Goal: Book appointment/travel/reservation

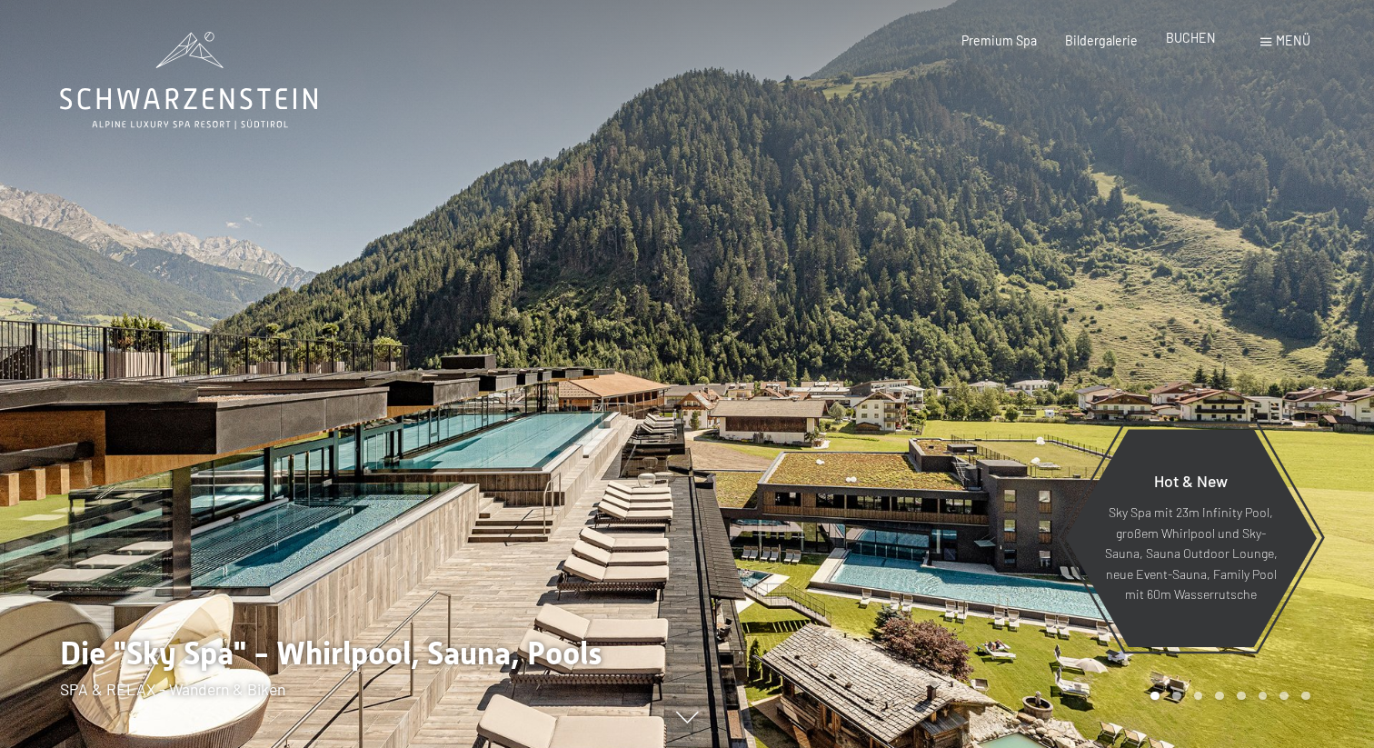
click at [1182, 45] on span "BUCHEN" at bounding box center [1190, 37] width 50 height 15
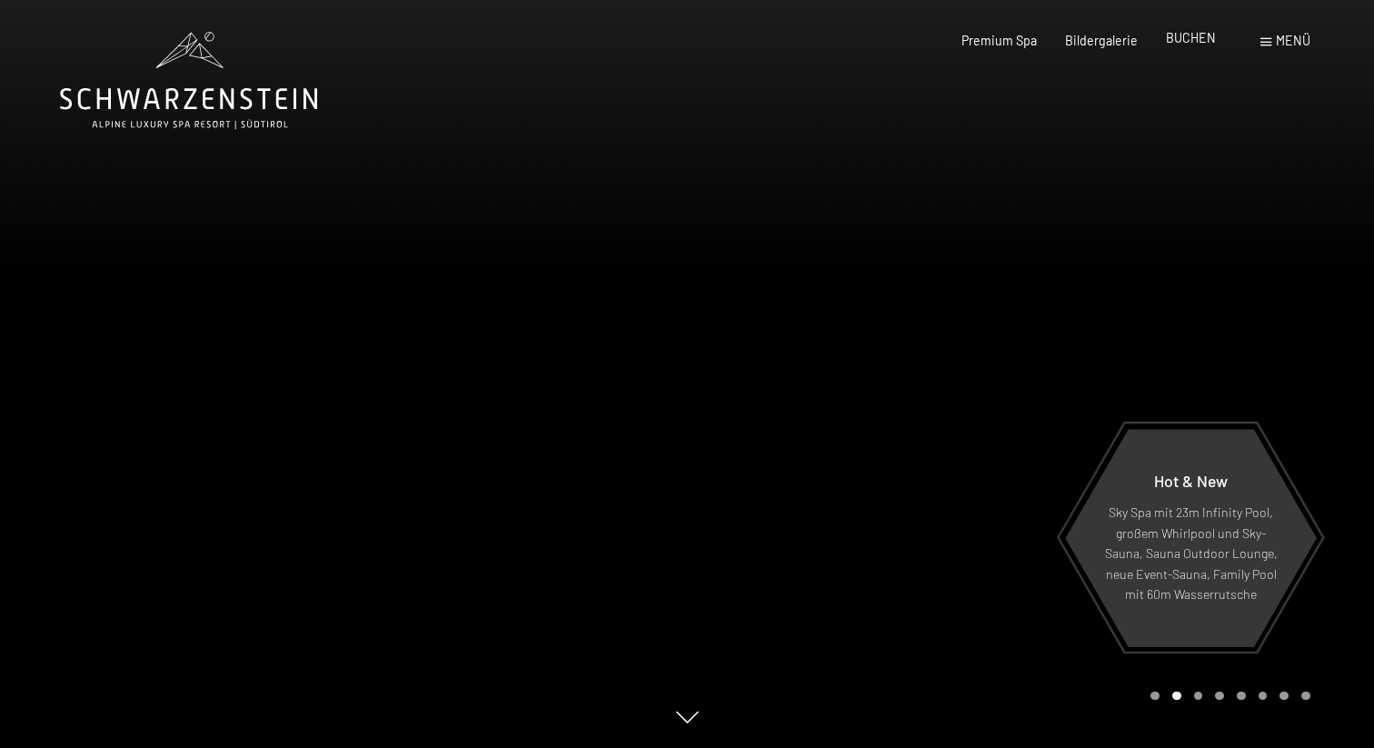
click at [1196, 33] on span "BUCHEN" at bounding box center [1190, 37] width 50 height 15
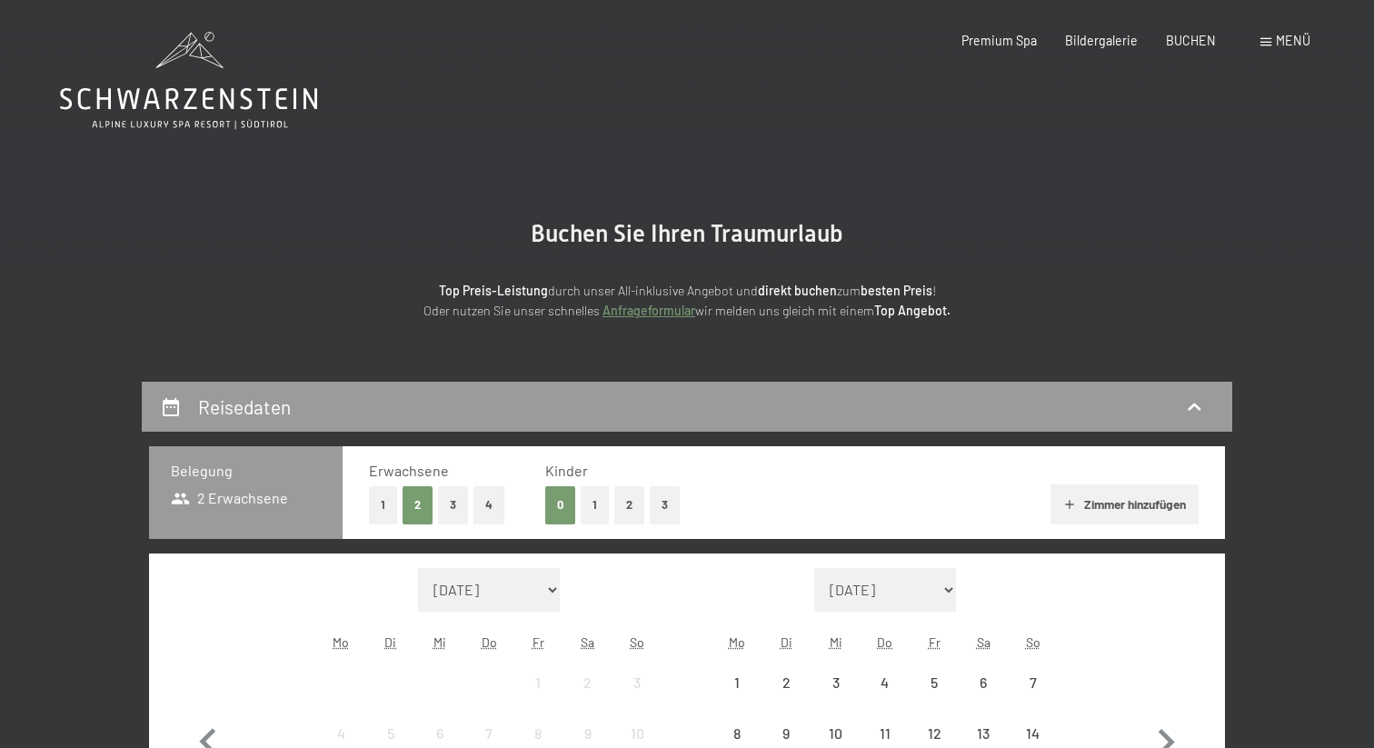
click at [977, 334] on section "Buchen Sie Ihren Traumurlaub Top Preis-Leistung durch unser All-inklusive Angeb…" at bounding box center [687, 271] width 1374 height 222
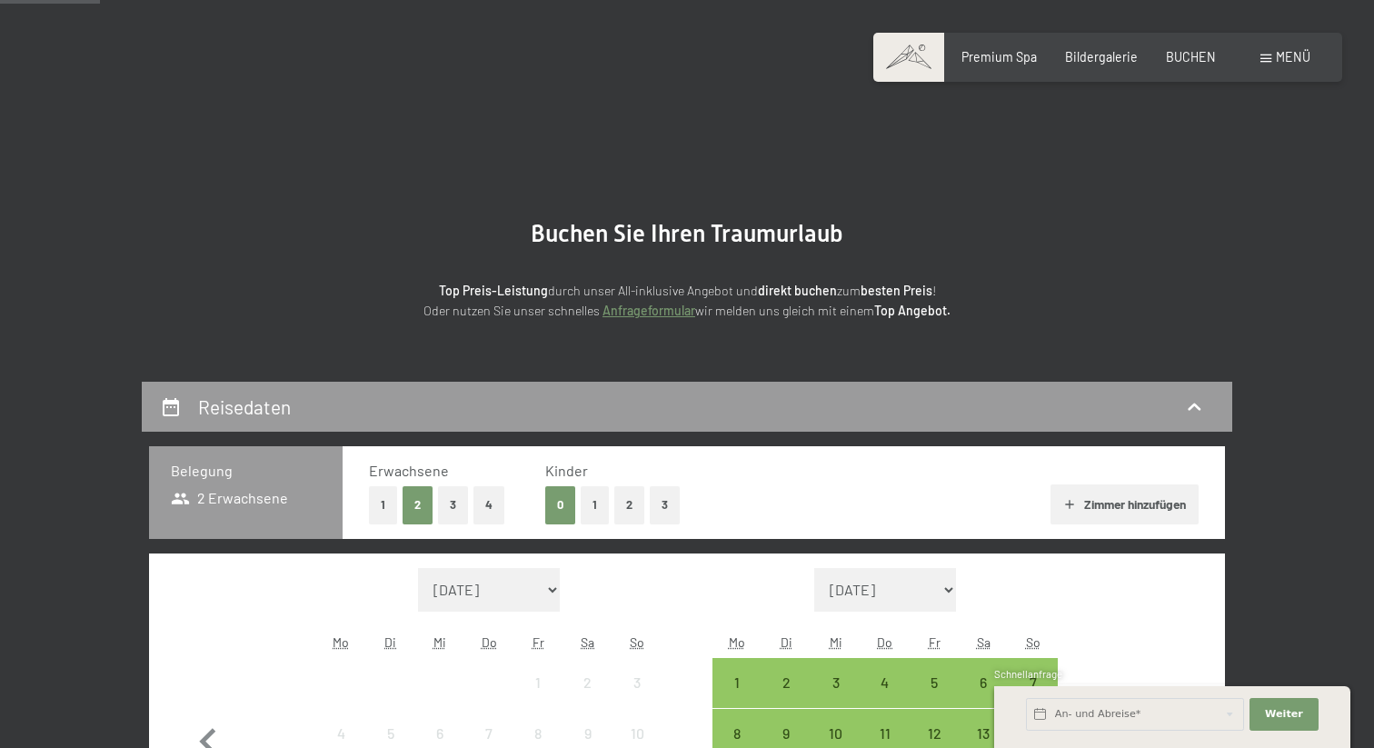
scroll to position [444, 0]
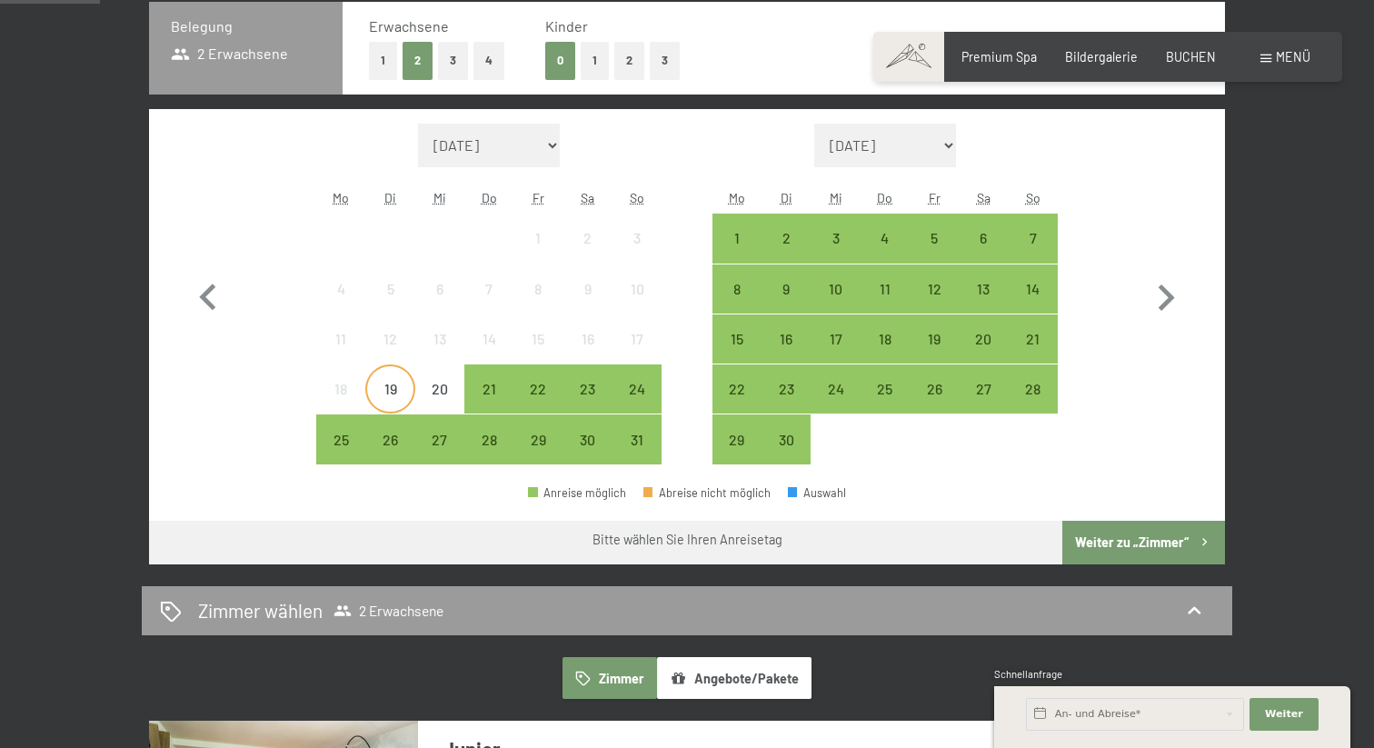
click at [378, 390] on div "19" at bounding box center [389, 404] width 45 height 45
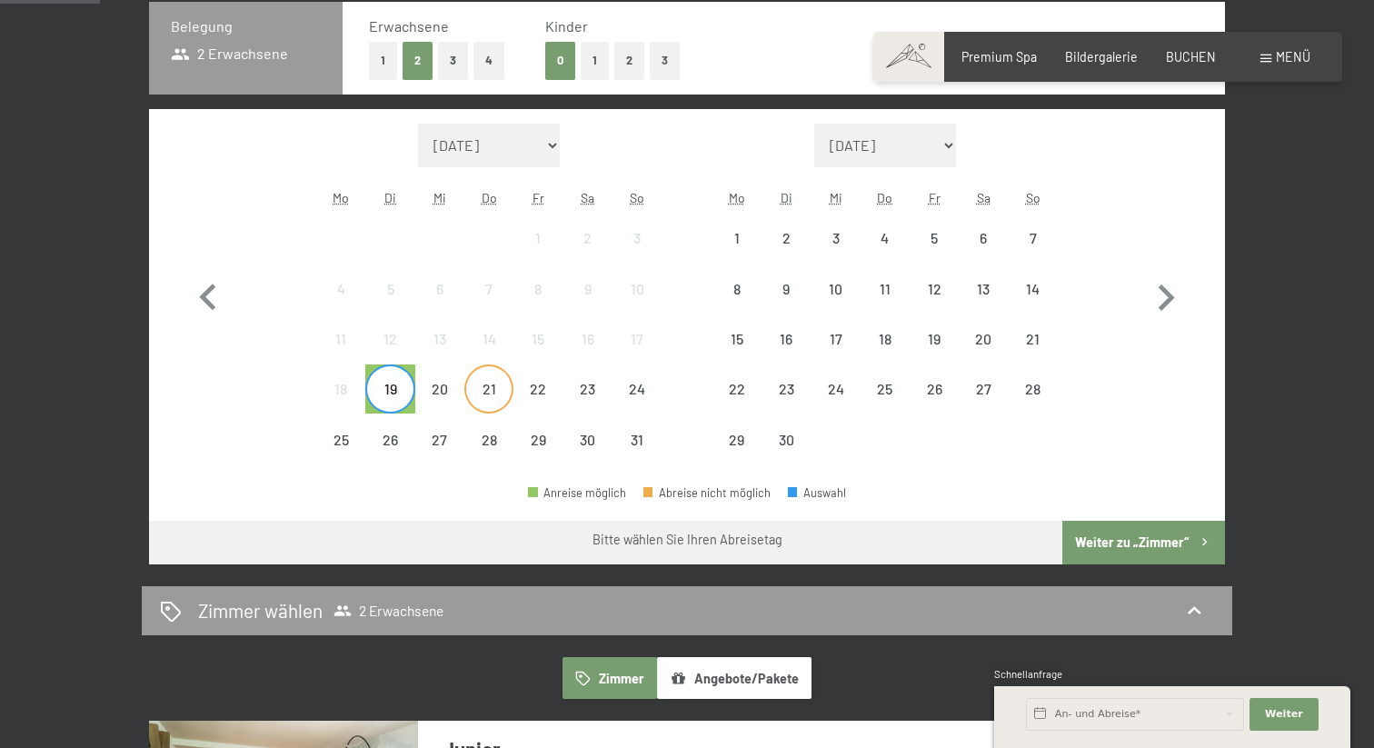
click at [501, 390] on div "21" at bounding box center [488, 404] width 45 height 45
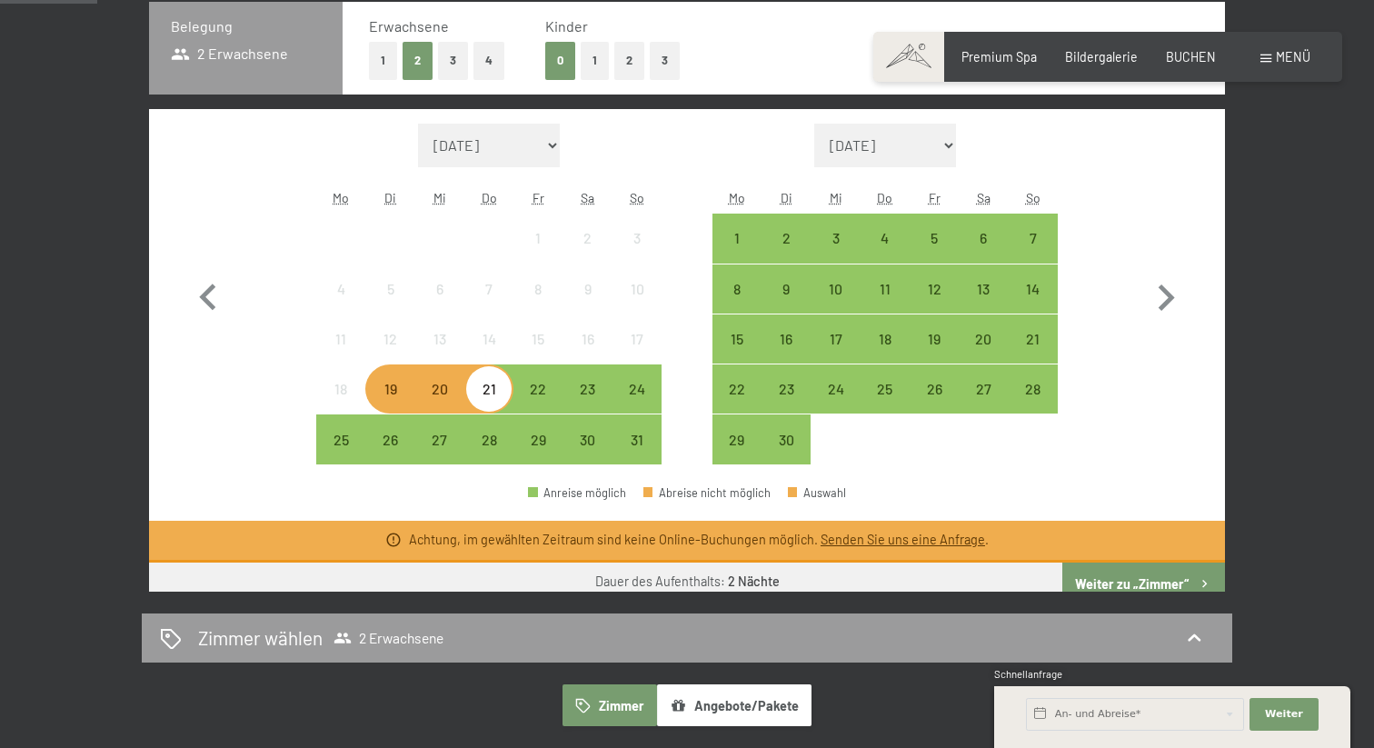
scroll to position [430, 0]
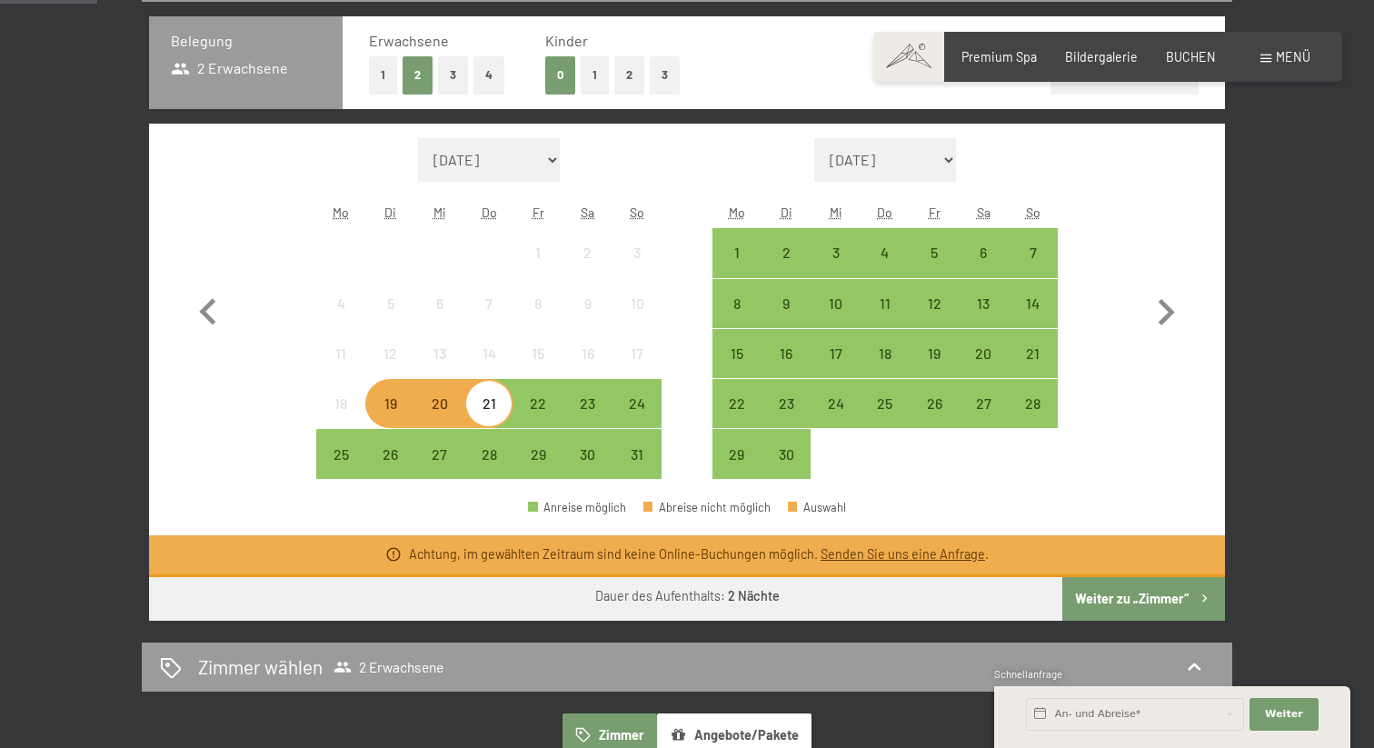
click at [913, 551] on link "Senden Sie uns eine Anfrage" at bounding box center [902, 553] width 164 height 15
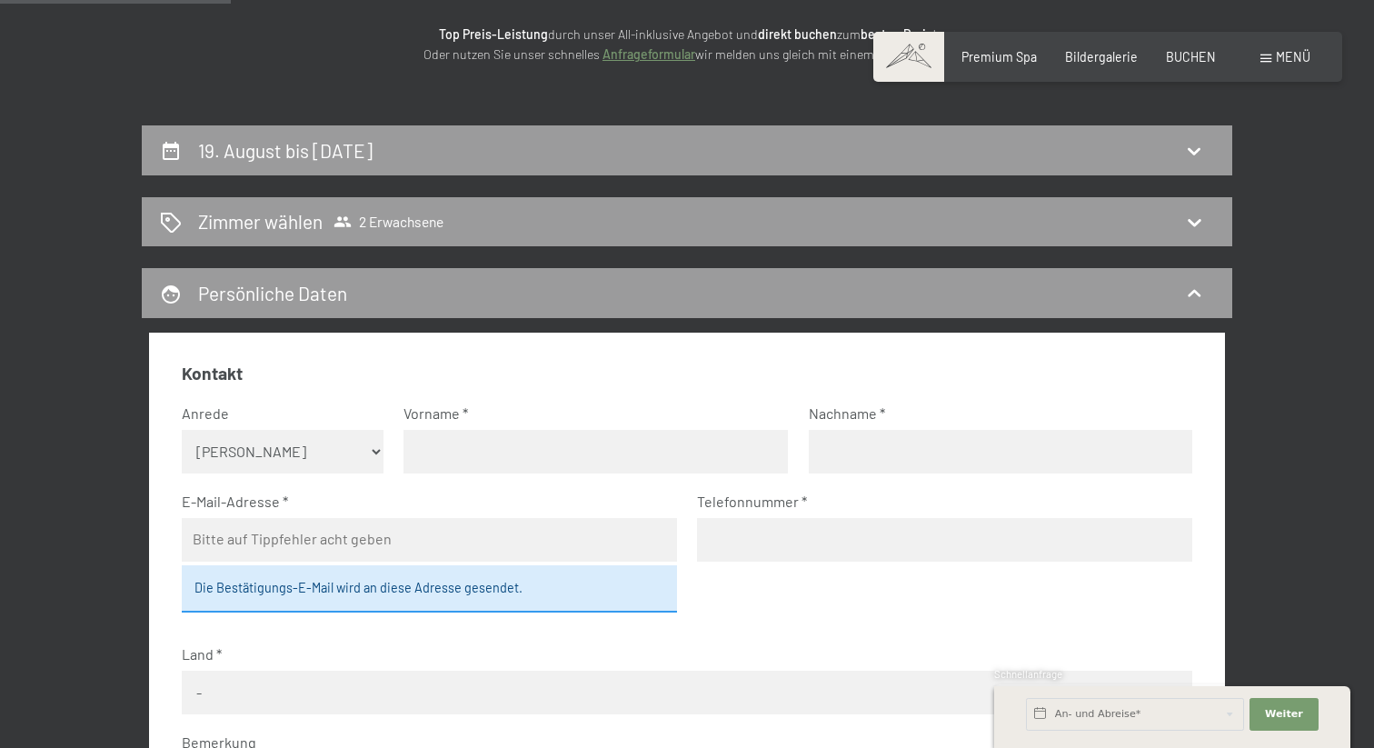
scroll to position [253, 0]
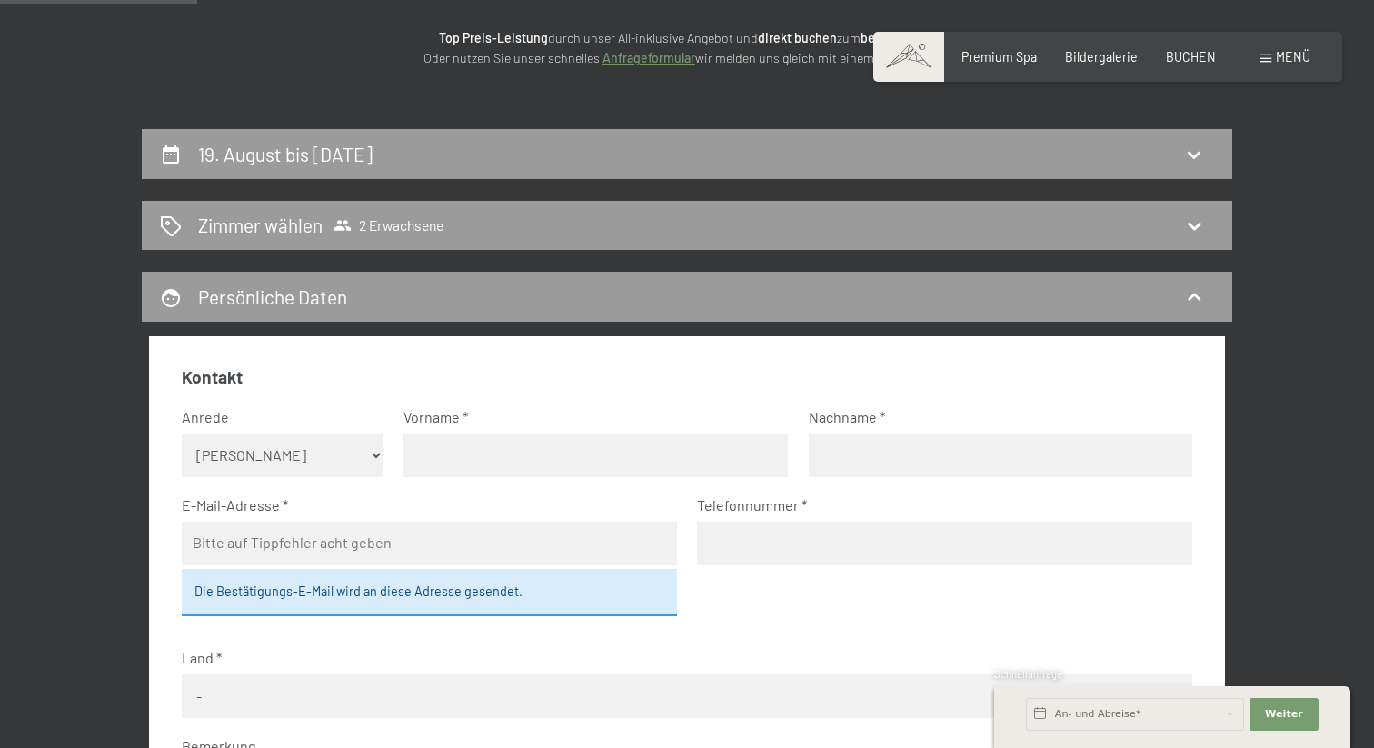
click at [254, 438] on select "Keine Angabe Frau [PERSON_NAME]" at bounding box center [283, 455] width 203 height 44
select select "m"
click at [182, 433] on select "Keine Angabe Frau [PERSON_NAME]" at bounding box center [283, 455] width 203 height 44
click at [465, 457] on input "text" at bounding box center [595, 455] width 384 height 44
type input "[PERSON_NAME]"
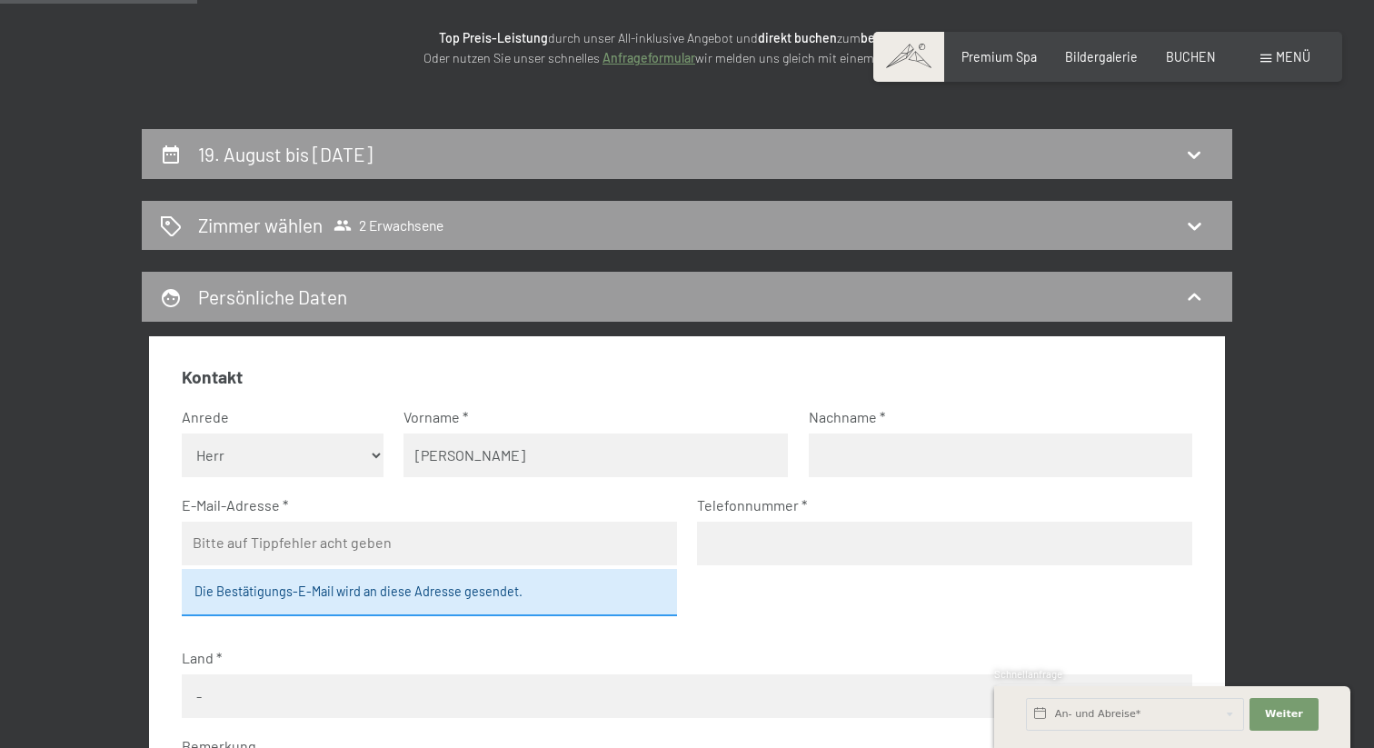
type input "[PERSON_NAME]"
type input "[EMAIL_ADDRESS][DOMAIN_NAME]"
type input "0783065945"
select select "CHE"
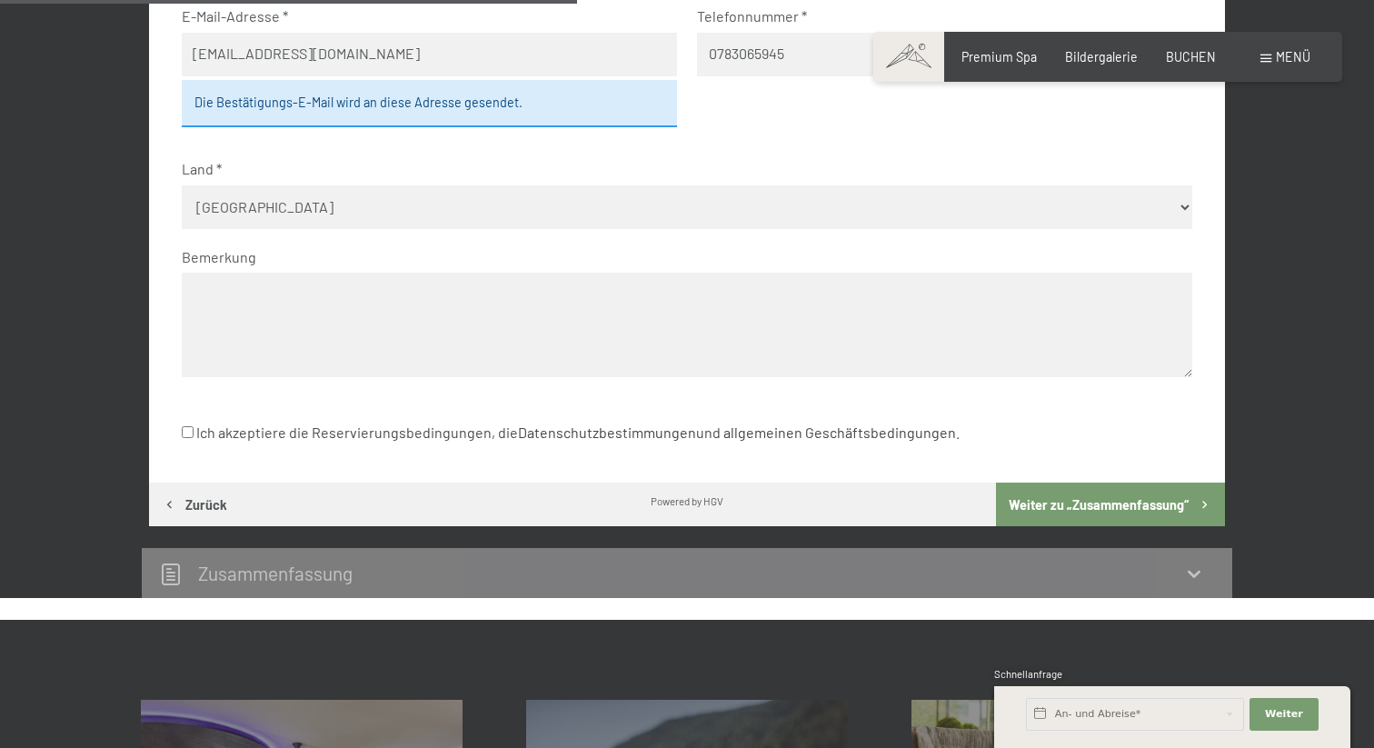
click at [1106, 498] on button "Weiter zu „Zusammen­fassung“" at bounding box center [1110, 504] width 229 height 44
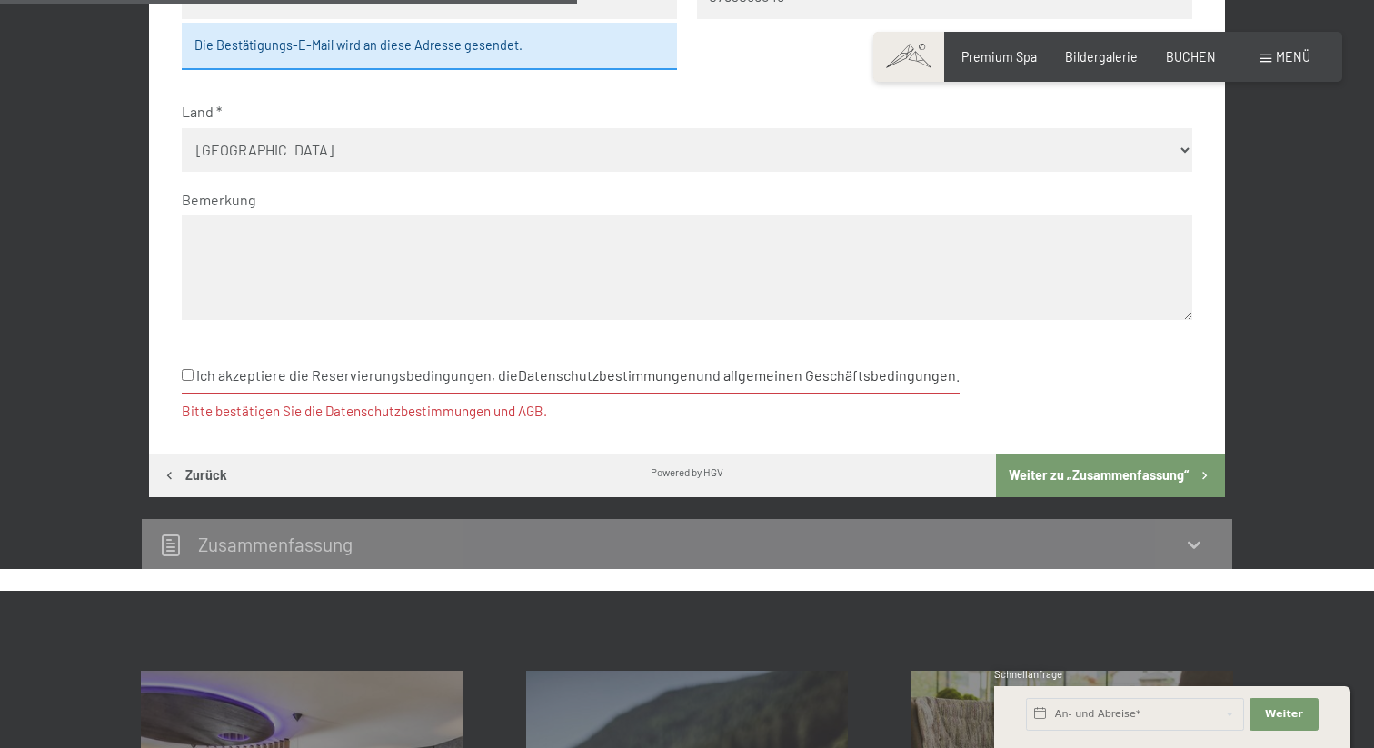
scroll to position [799, 0]
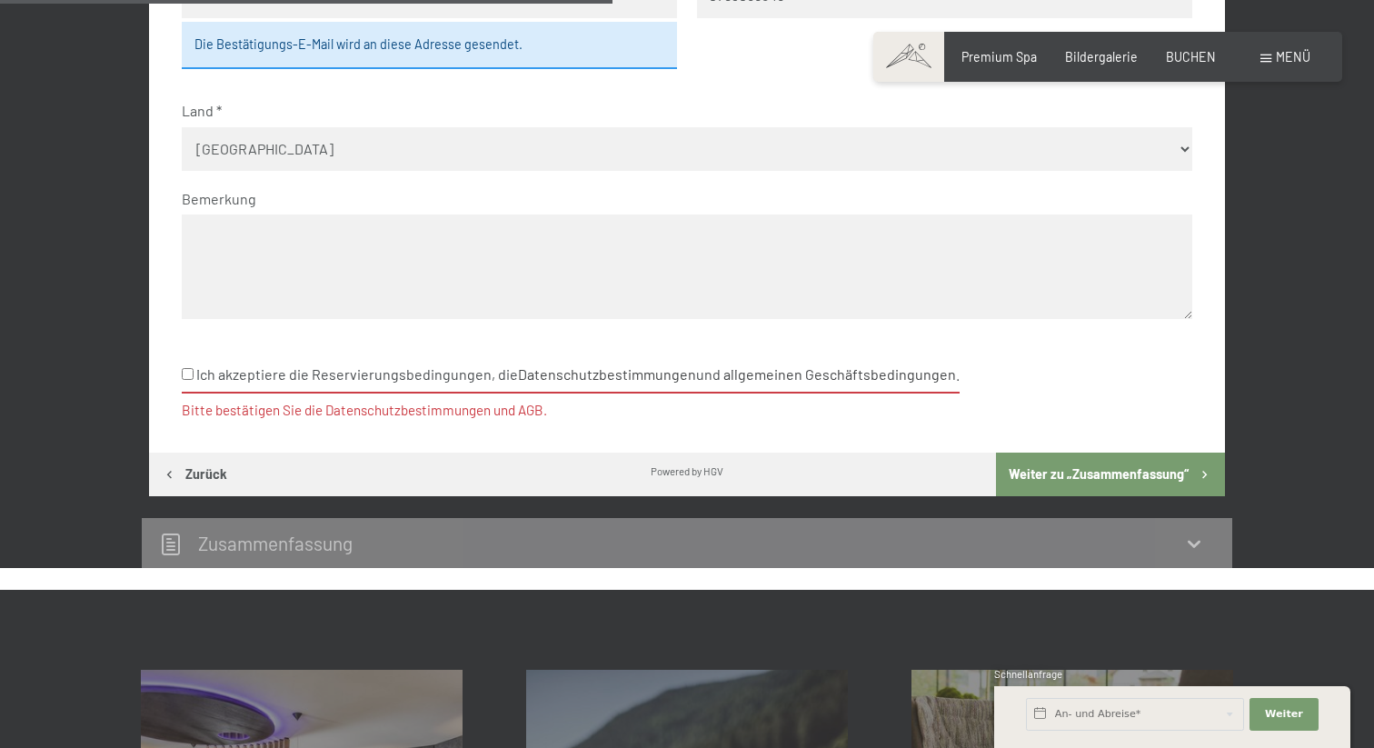
click at [186, 372] on input "Ich akzeptiere die Reservierungsbedingungen, die Datenschutzbestimmungen und al…" at bounding box center [188, 374] width 12 height 12
checkbox input "true"
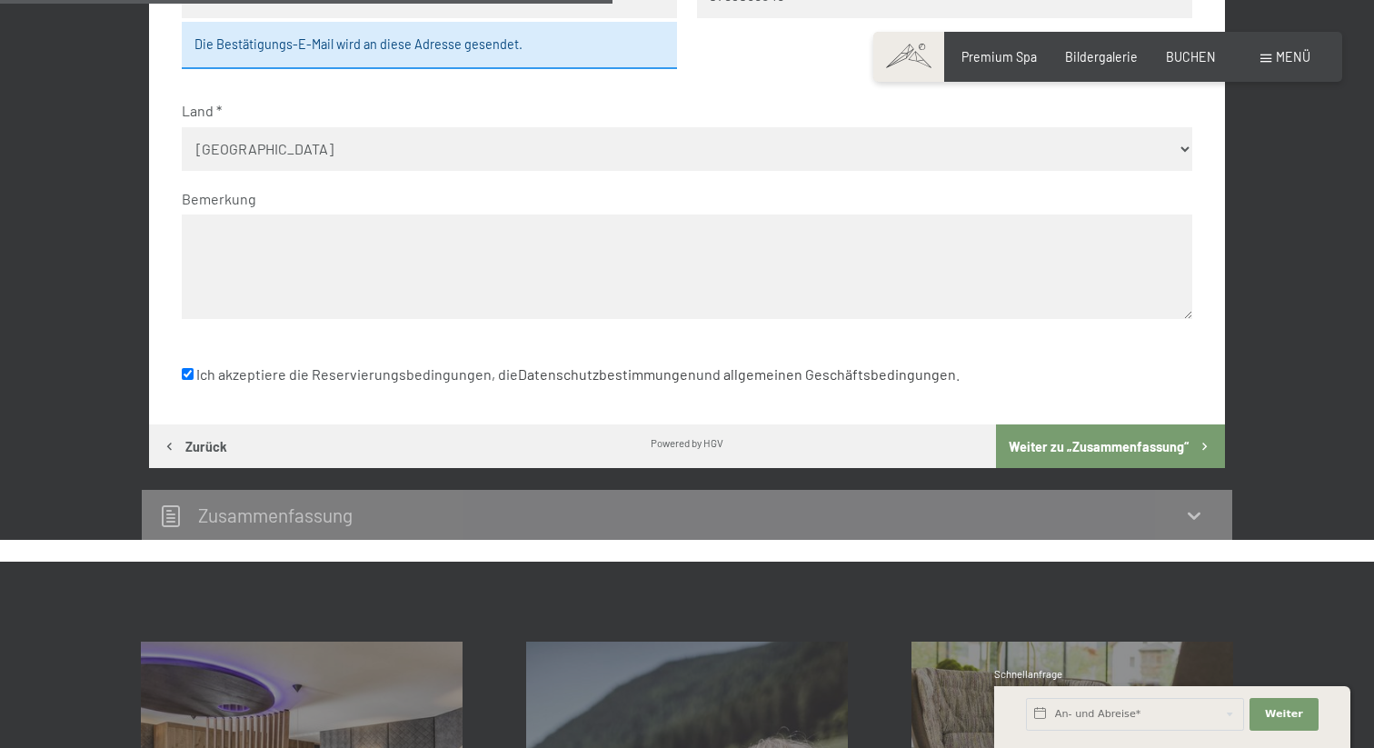
click at [1081, 454] on button "Weiter zu „Zusammen­fassung“" at bounding box center [1110, 446] width 229 height 44
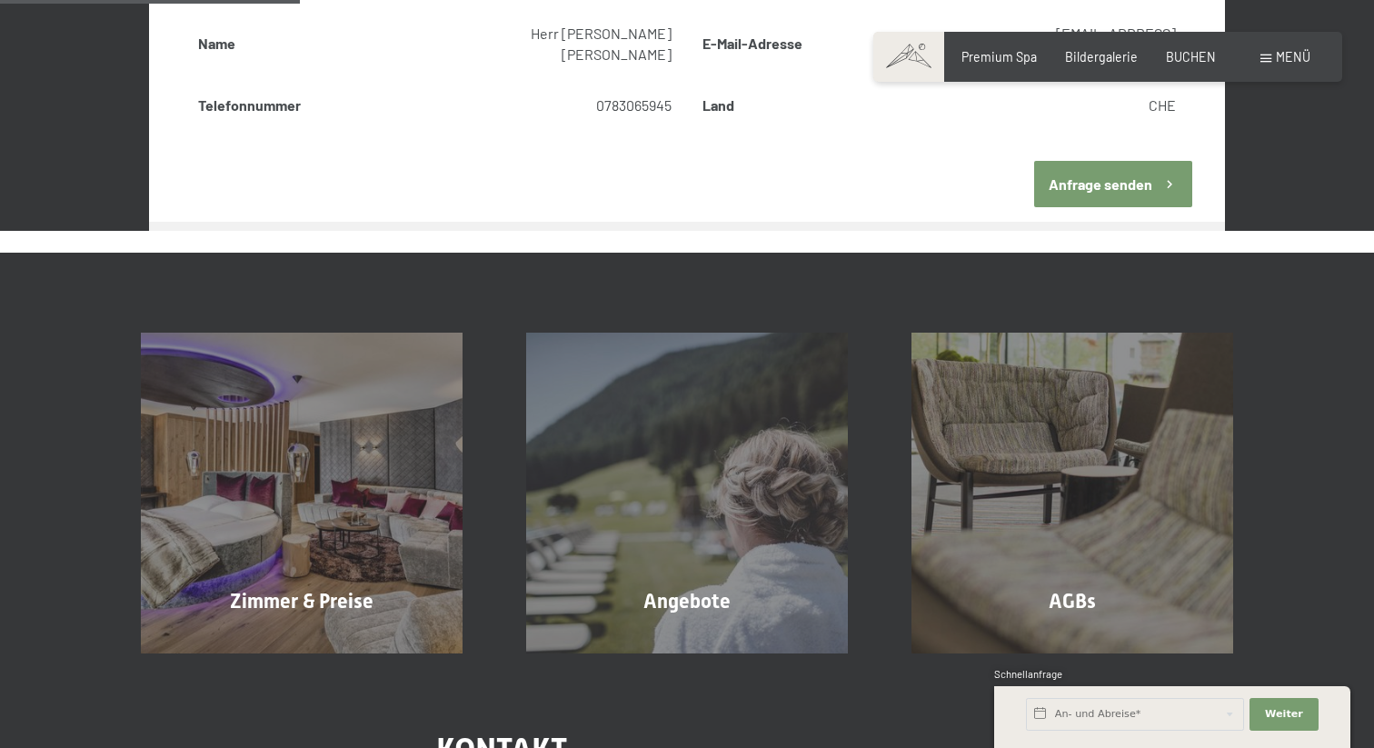
scroll to position [382, 0]
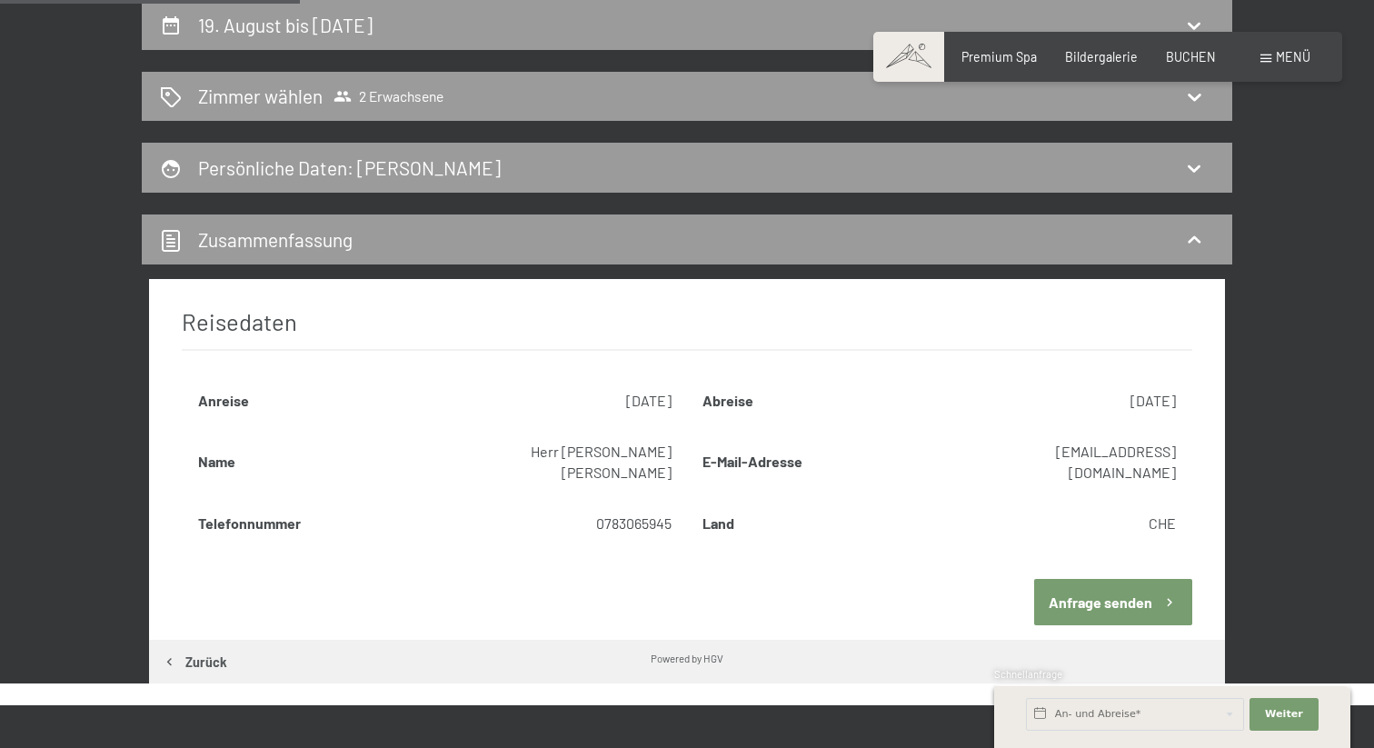
click at [1118, 582] on button "Anfrage senden" at bounding box center [1113, 602] width 158 height 46
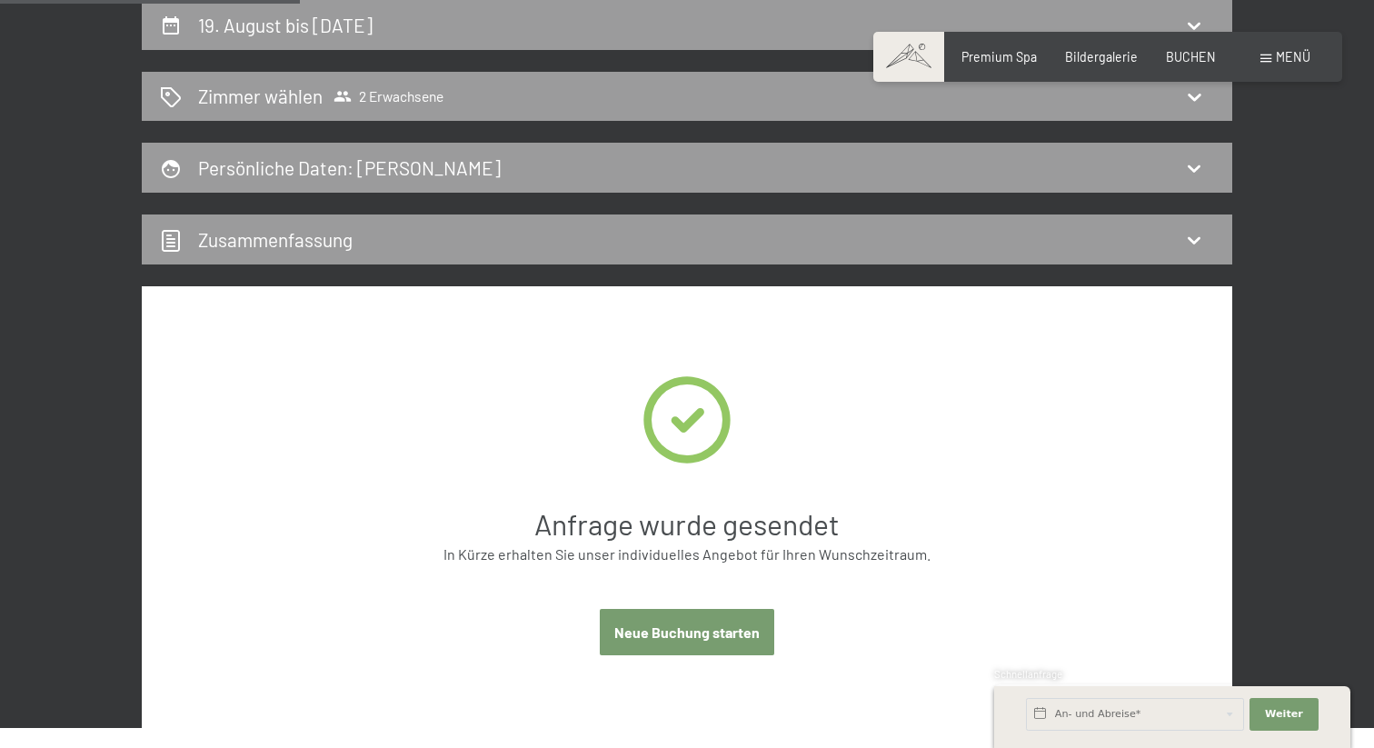
scroll to position [0, 0]
